Goal: Information Seeking & Learning: Learn about a topic

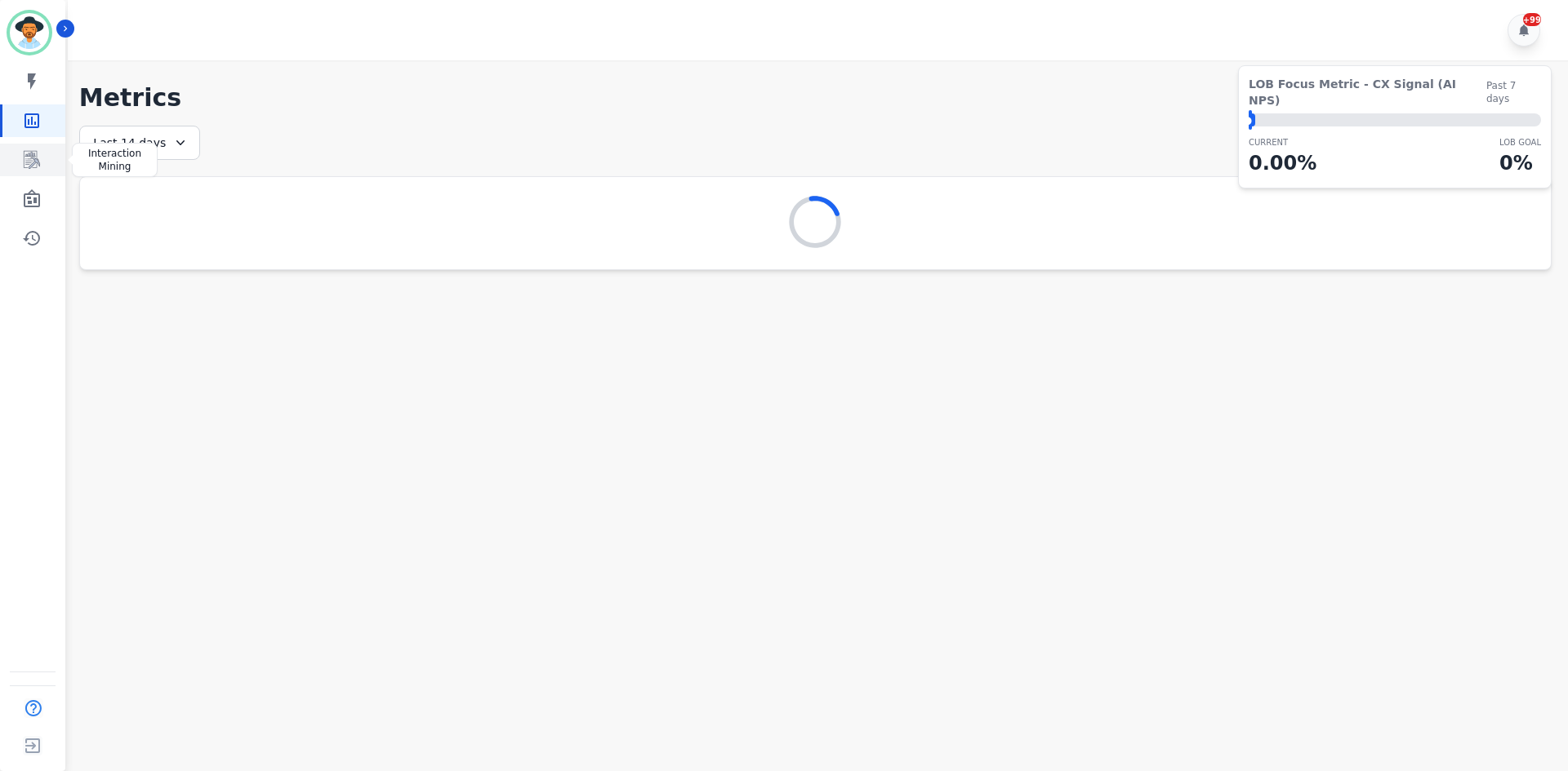
click at [37, 162] on icon "Sidebar" at bounding box center [33, 160] width 13 height 16
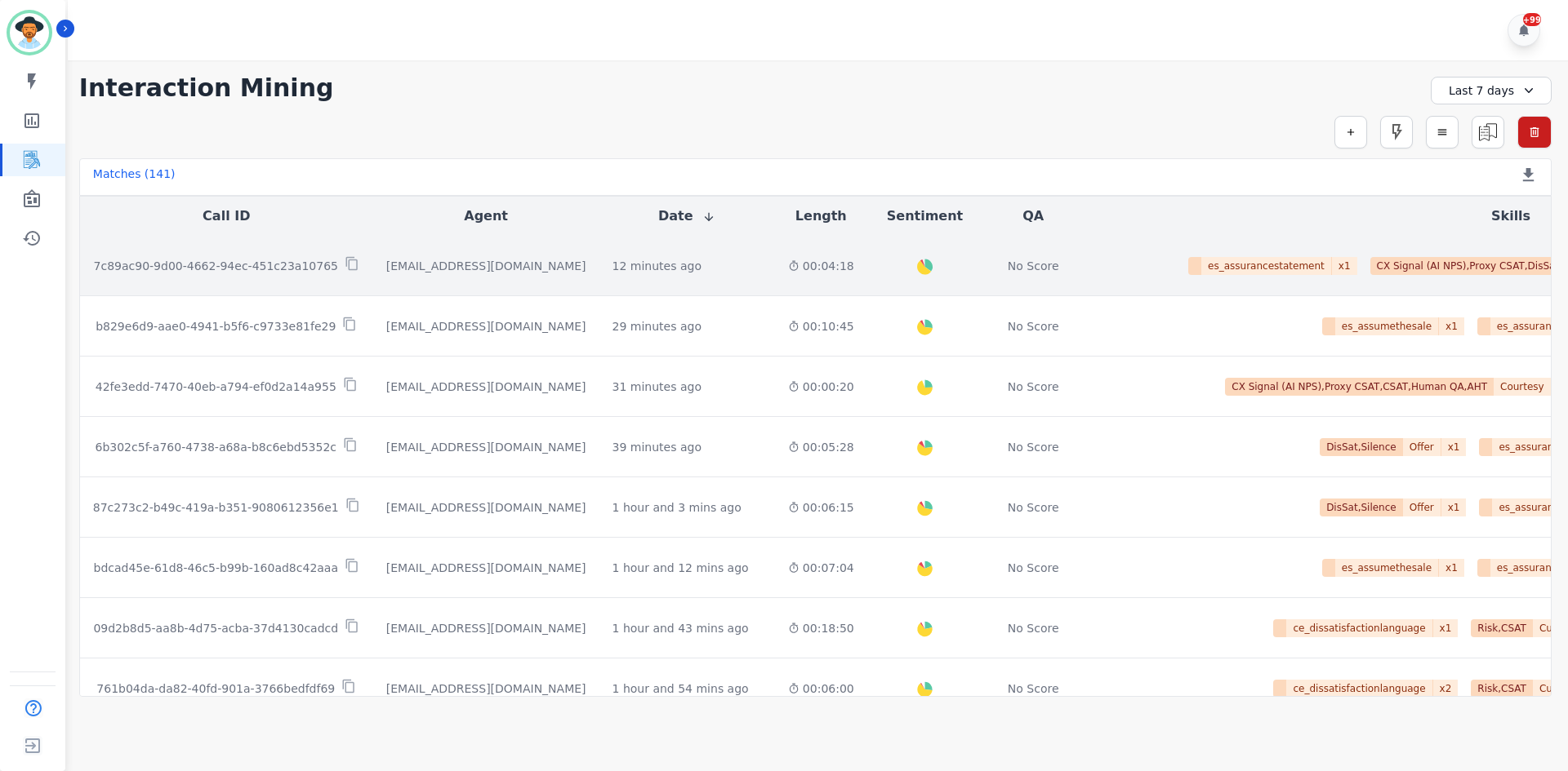
click at [992, 260] on div "No Score" at bounding box center [1032, 265] width 81 height 16
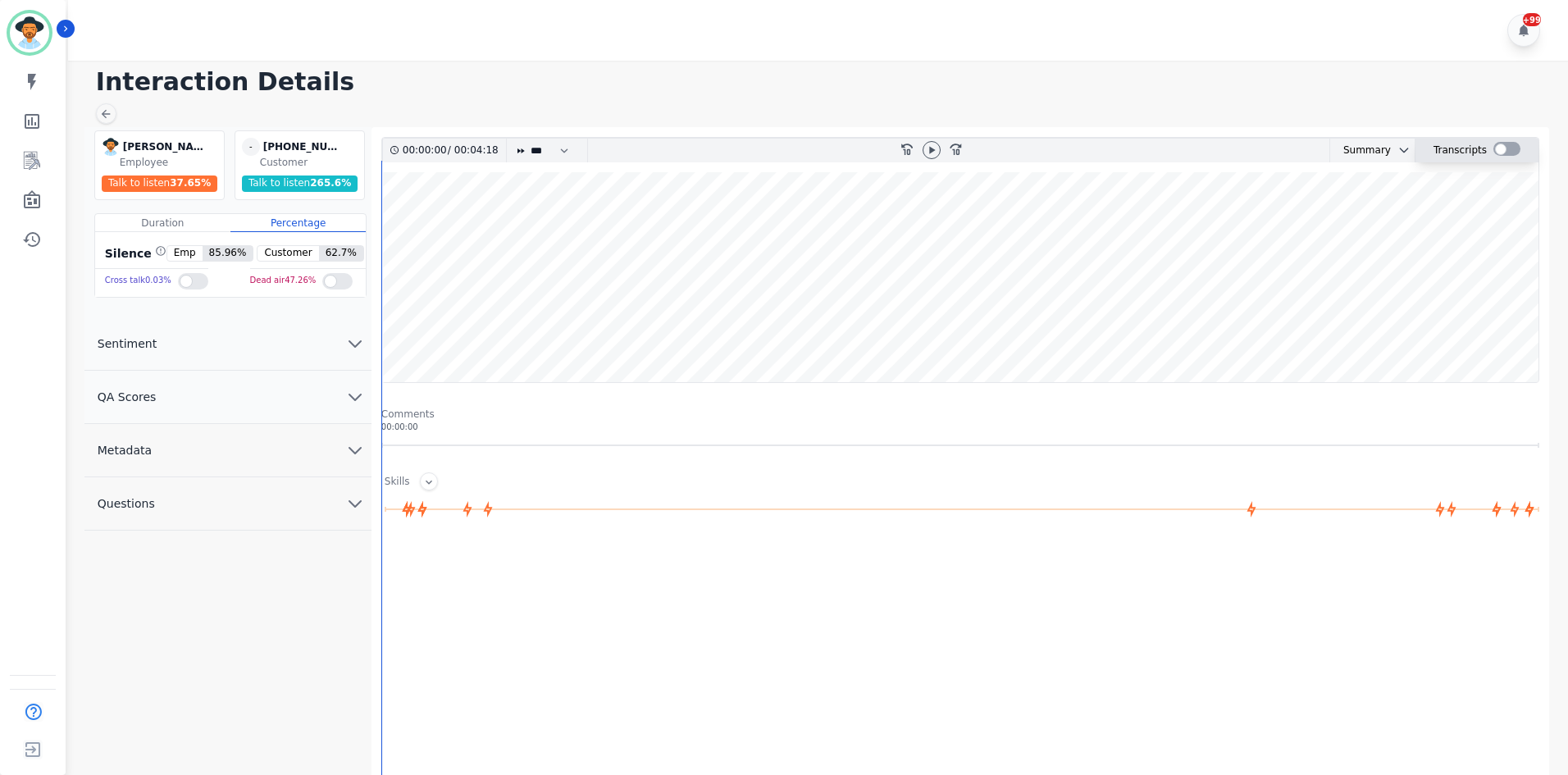
click at [1504, 151] on div at bounding box center [1507, 148] width 27 height 14
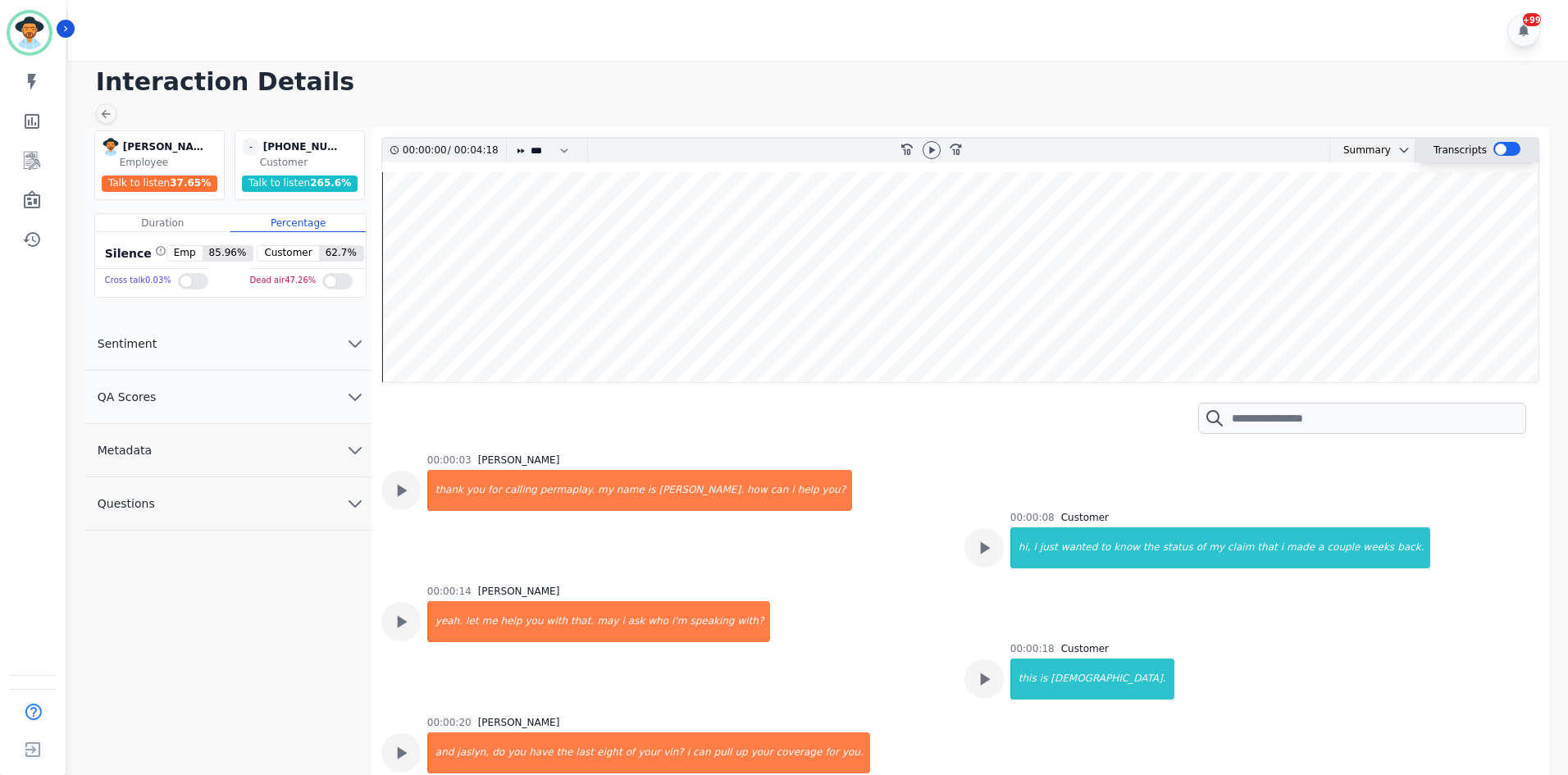
click at [1504, 151] on div at bounding box center [1507, 148] width 27 height 14
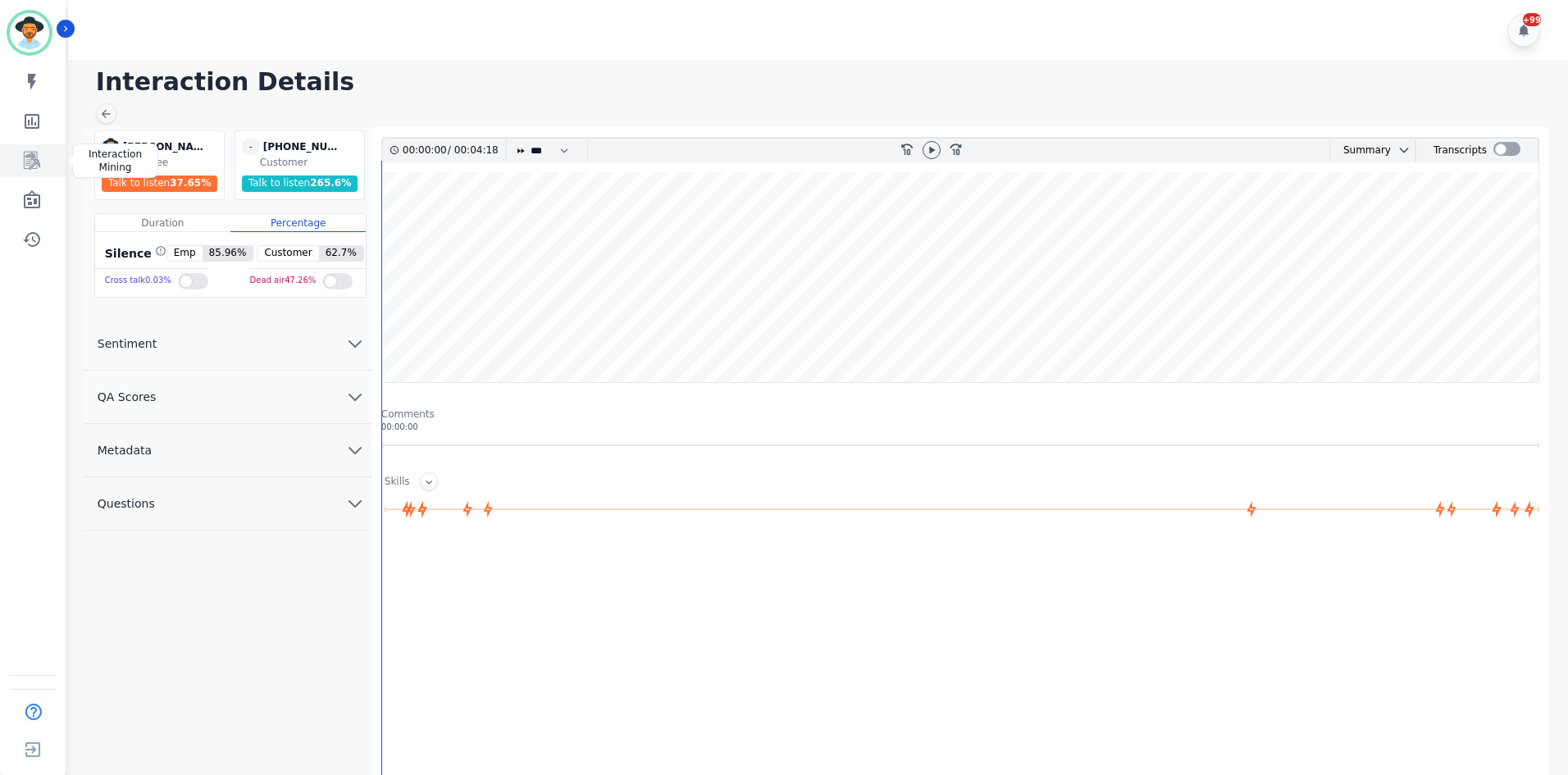
click at [29, 160] on icon "Sidebar" at bounding box center [31, 161] width 16 height 18
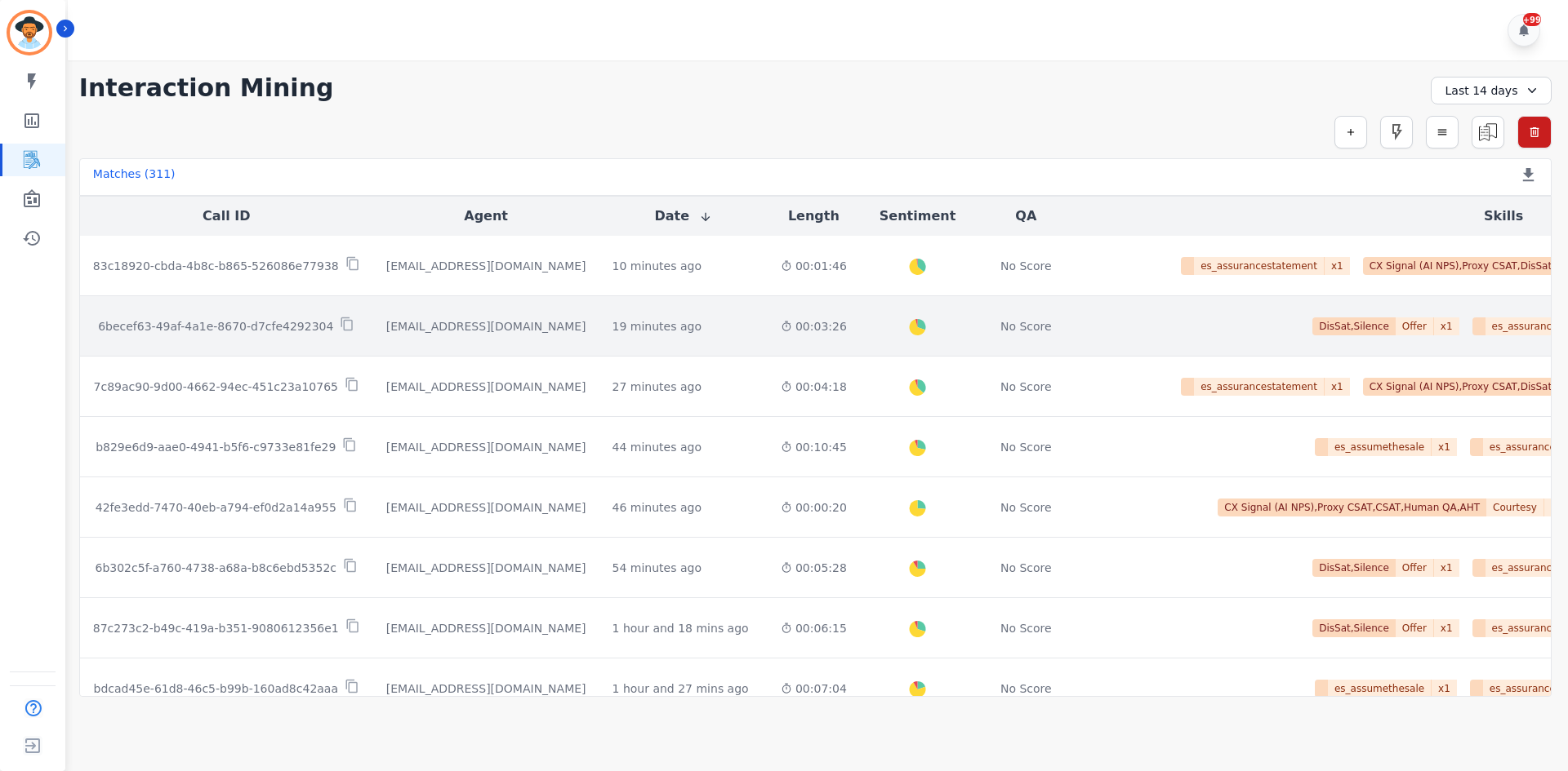
click at [768, 345] on td "00:03:26" at bounding box center [813, 326] width 93 height 61
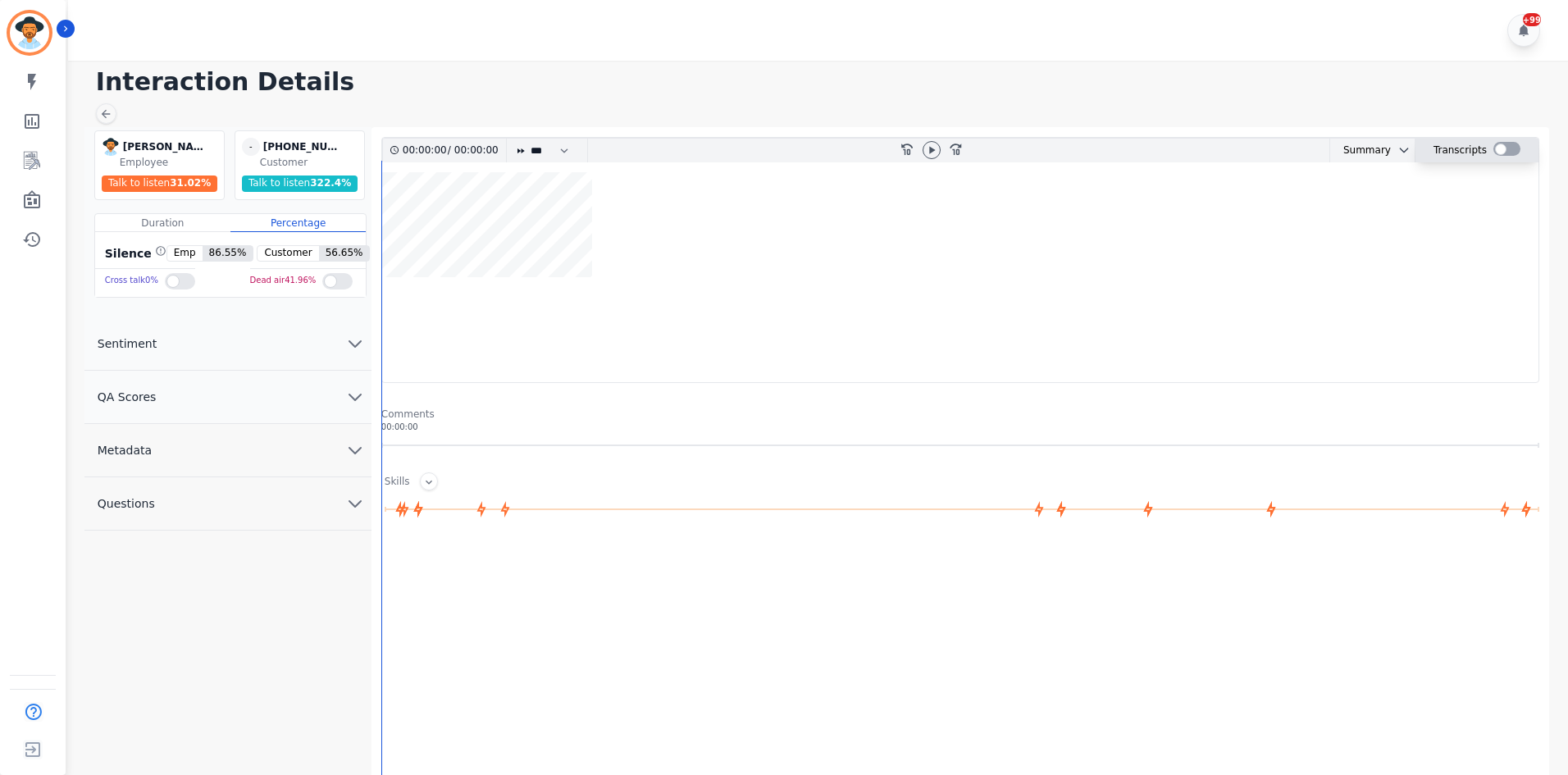
click at [1506, 150] on div at bounding box center [1507, 148] width 27 height 14
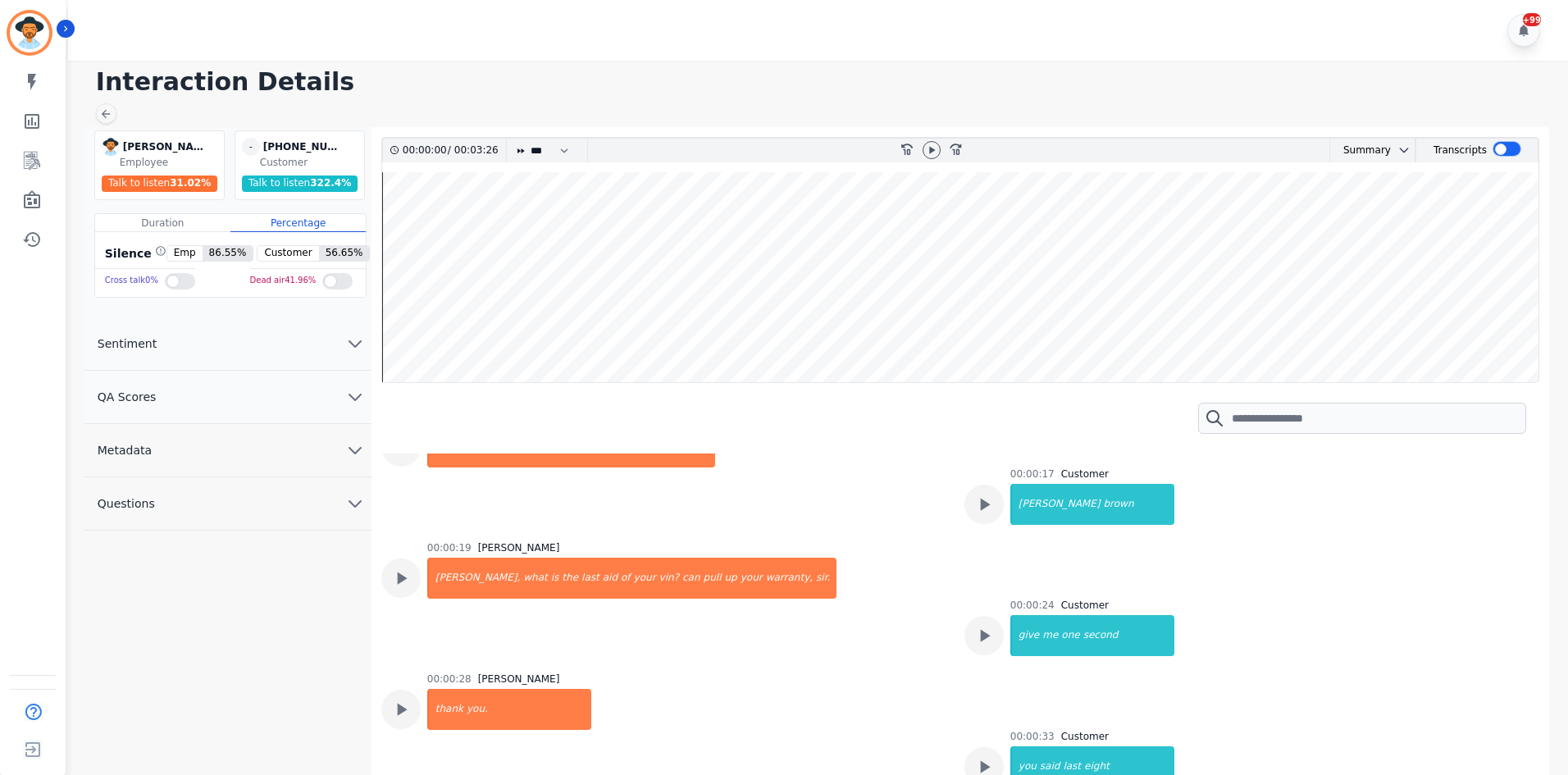
scroll to position [738, 0]
